Goal: Task Accomplishment & Management: Complete application form

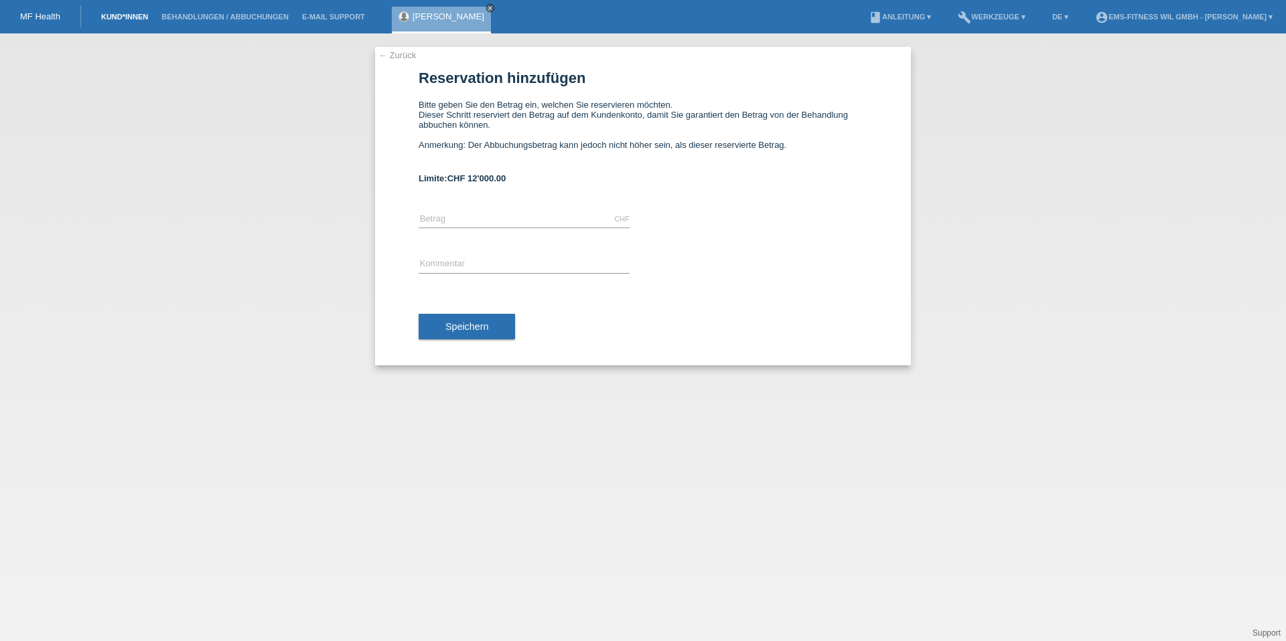
click at [125, 19] on link "Kund*innen" at bounding box center [124, 17] width 60 height 8
click at [127, 17] on link "Kund*innen" at bounding box center [124, 17] width 60 height 8
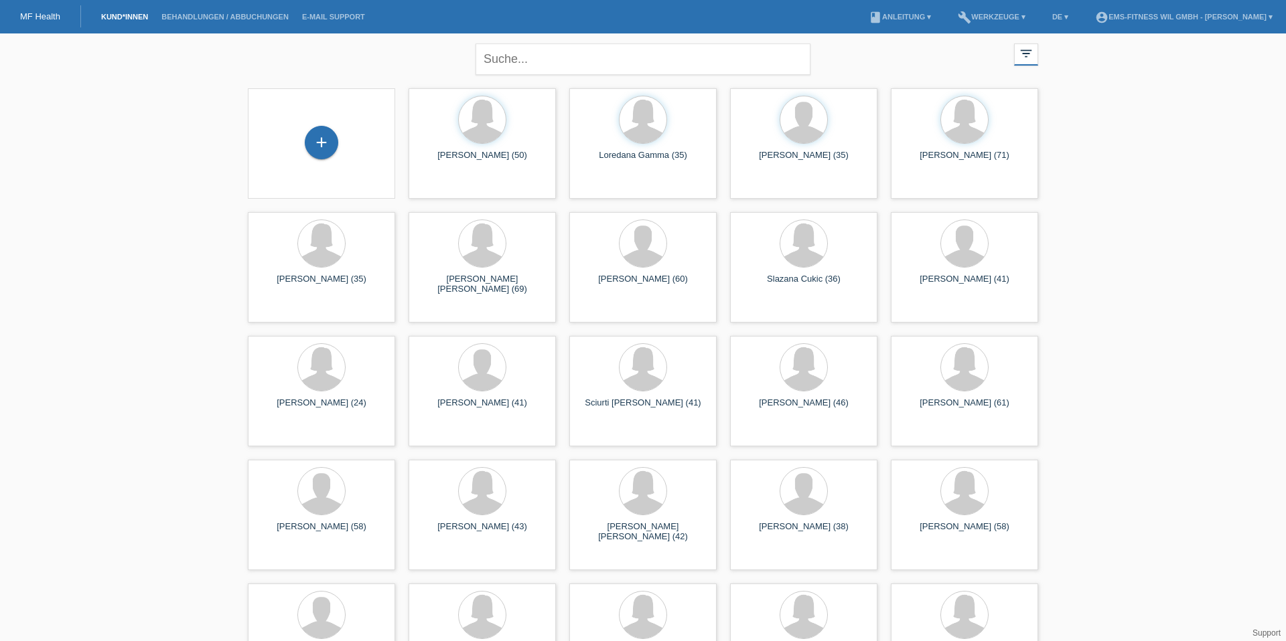
click at [343, 142] on div "+" at bounding box center [321, 143] width 126 height 35
click at [319, 141] on div "+" at bounding box center [321, 142] width 33 height 33
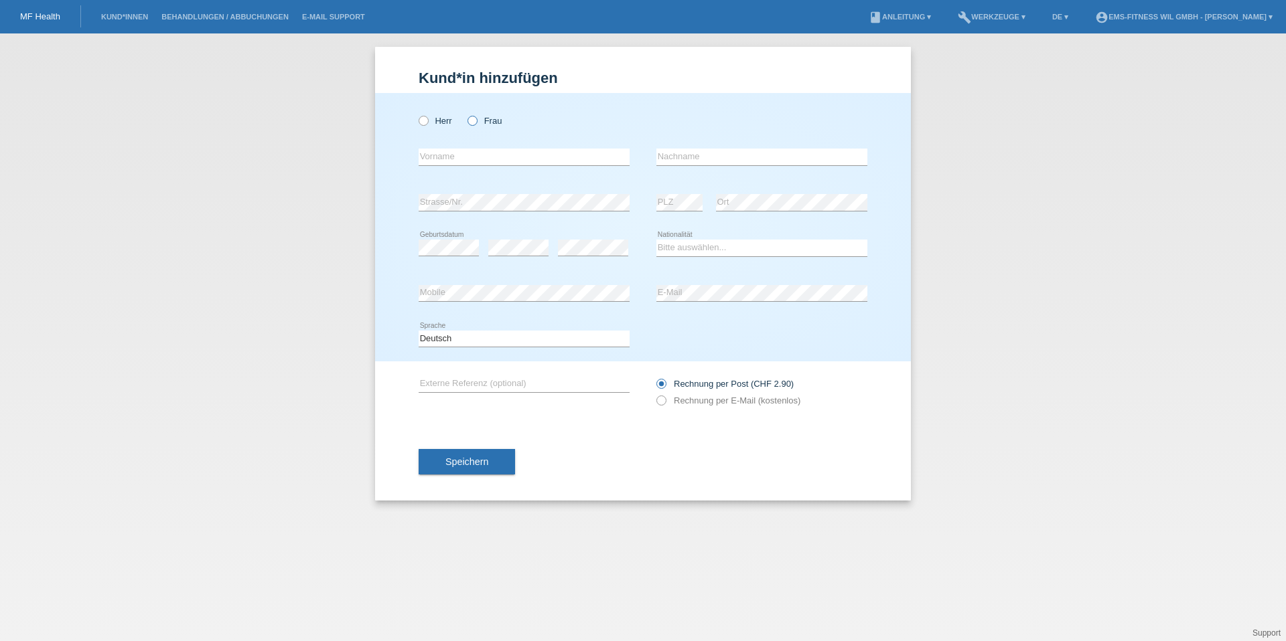
click at [492, 117] on label "Frau" at bounding box center [484, 121] width 34 height 10
click at [476, 117] on input "Frau" at bounding box center [471, 120] width 9 height 9
radio input "true"
